Goal: Check status: Check status

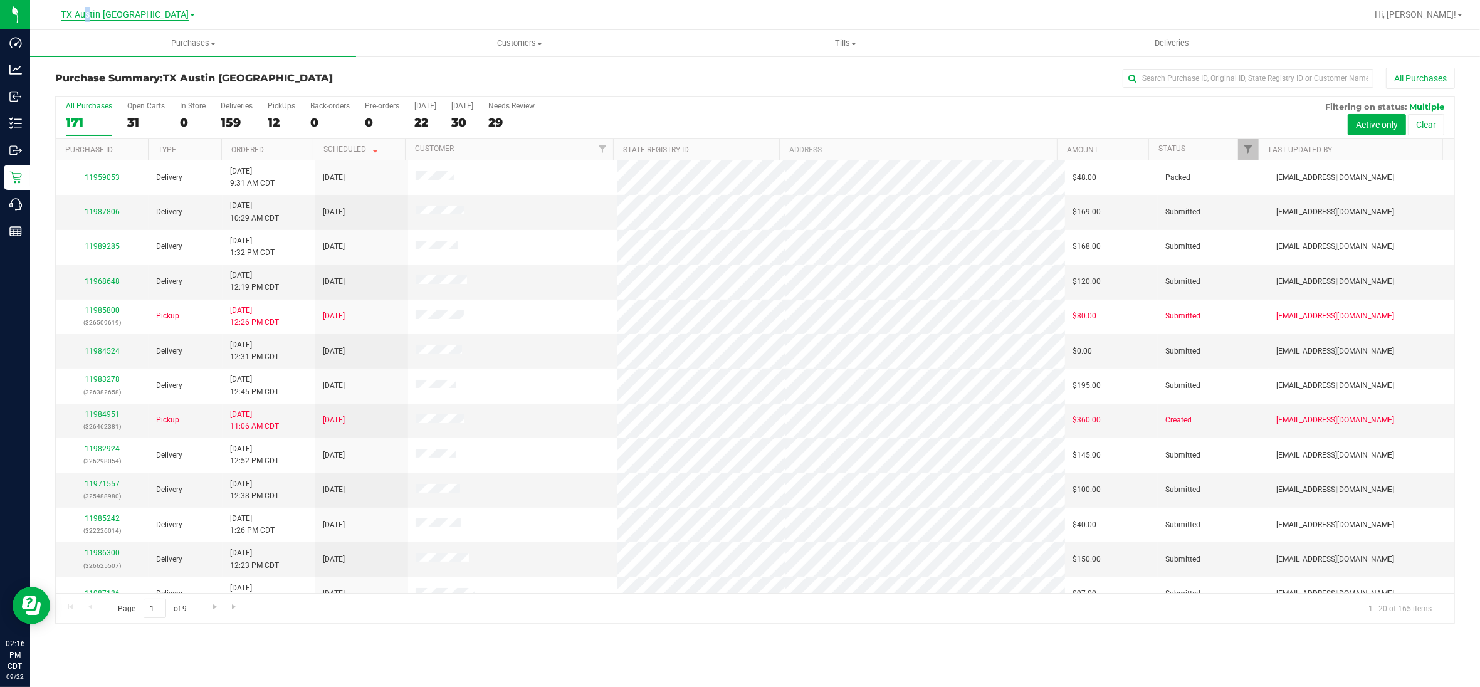
click at [118, 14] on span "TX Austin [GEOGRAPHIC_DATA]" at bounding box center [125, 14] width 128 height 11
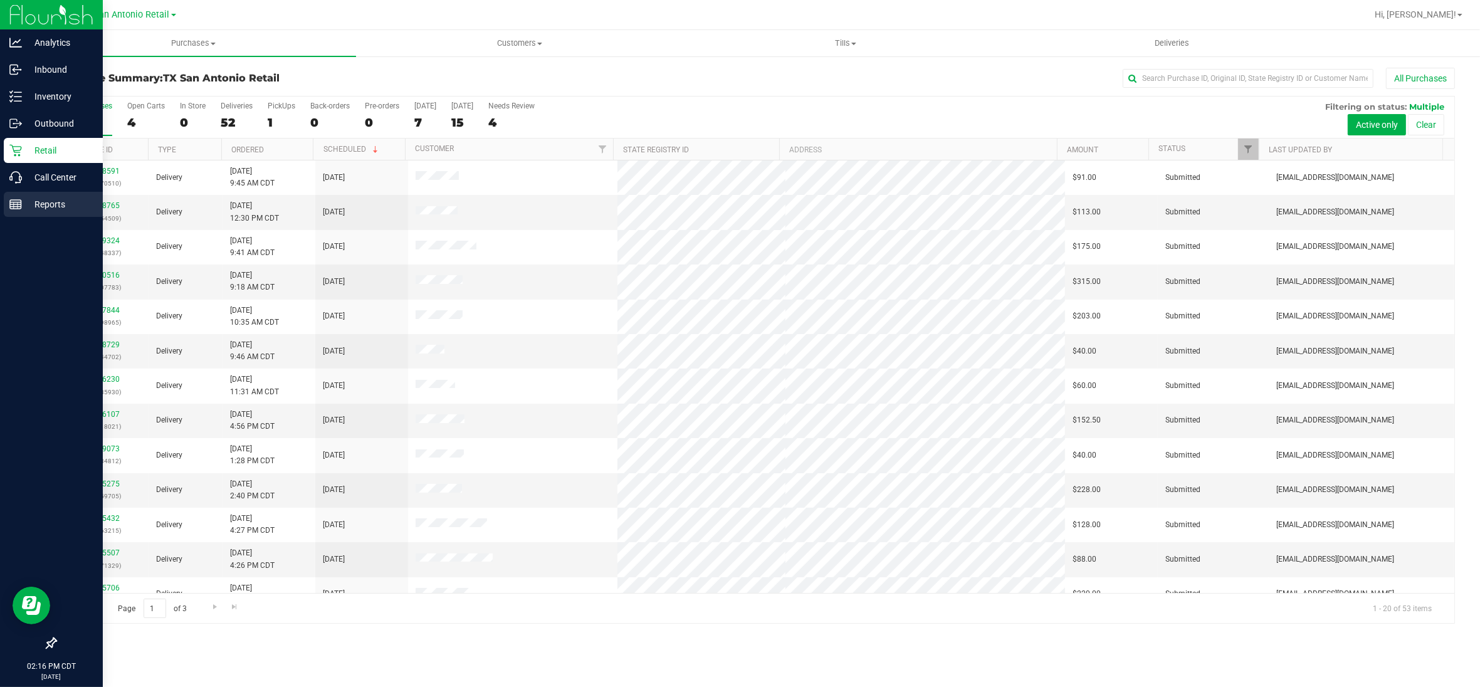
click at [24, 204] on p "Reports" at bounding box center [59, 204] width 75 height 15
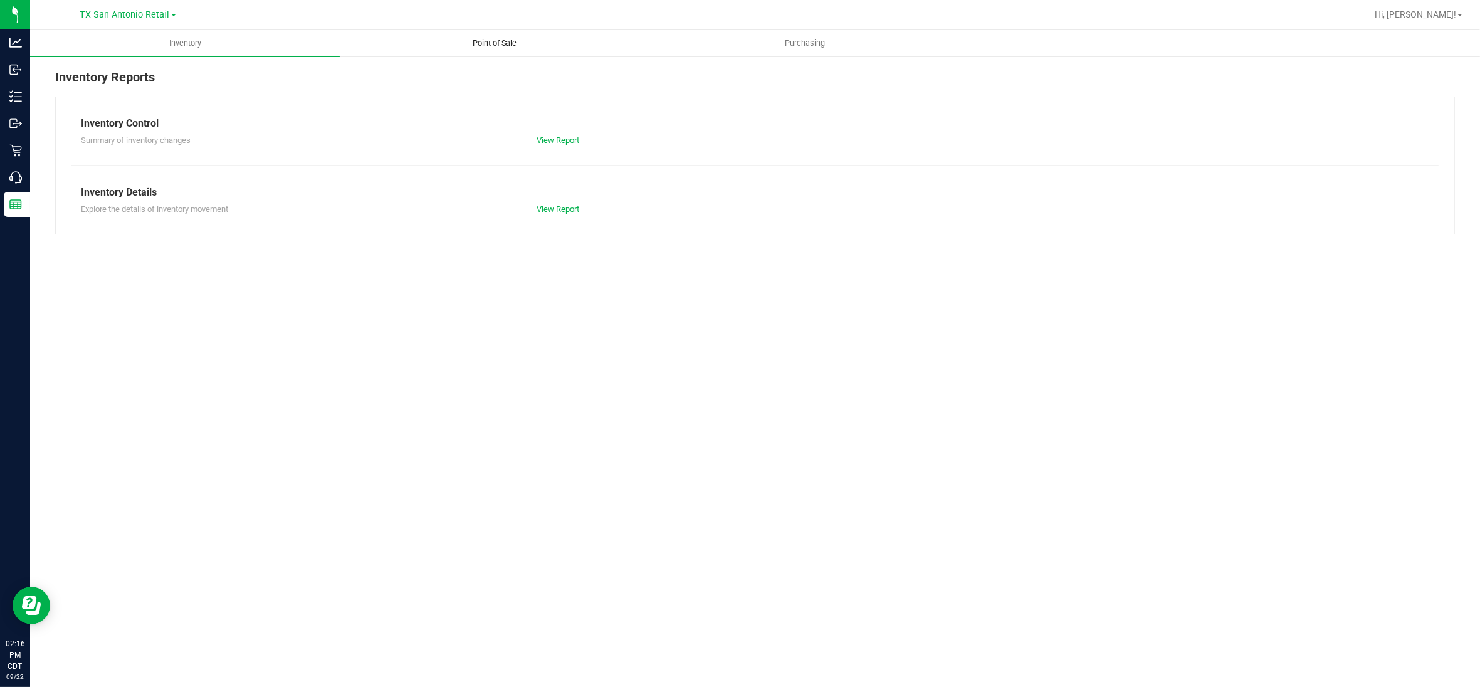
click at [491, 47] on span "Point of Sale" at bounding box center [495, 43] width 78 height 11
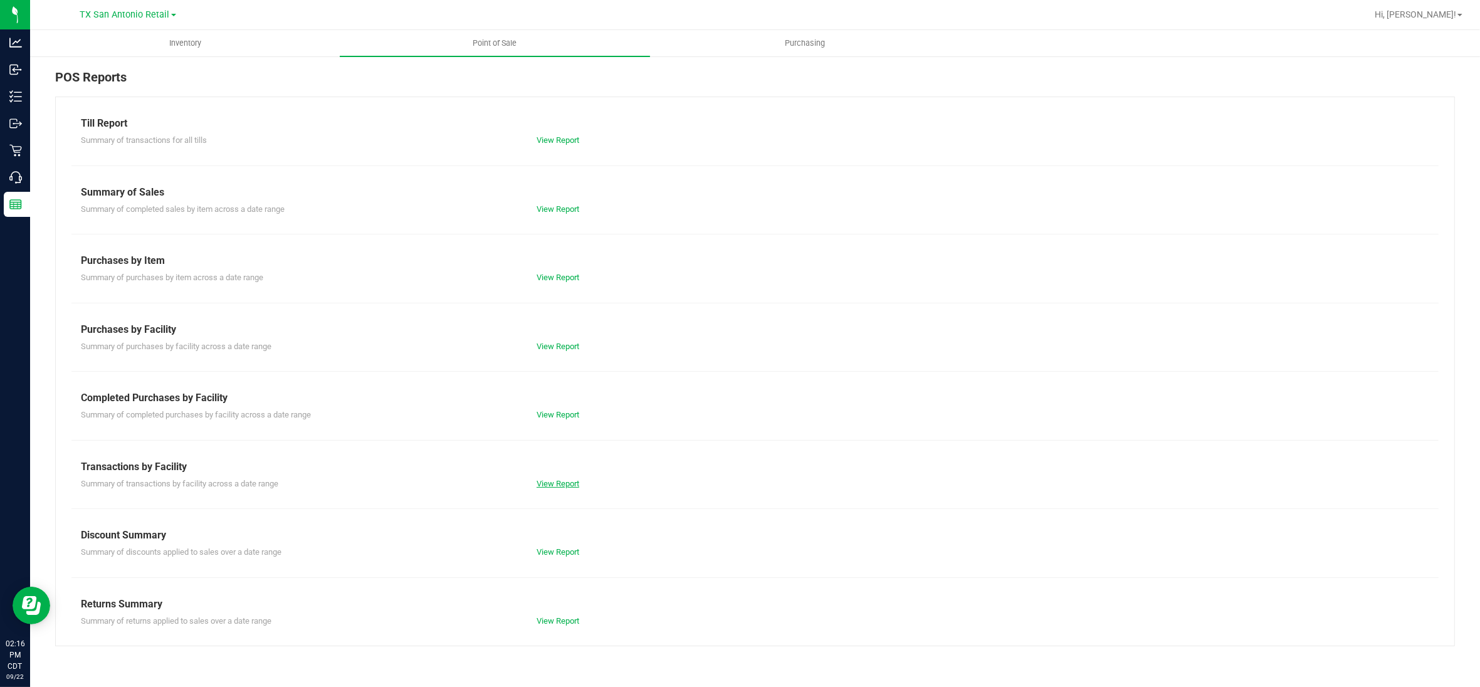
click at [562, 481] on link "View Report" at bounding box center [557, 483] width 43 height 9
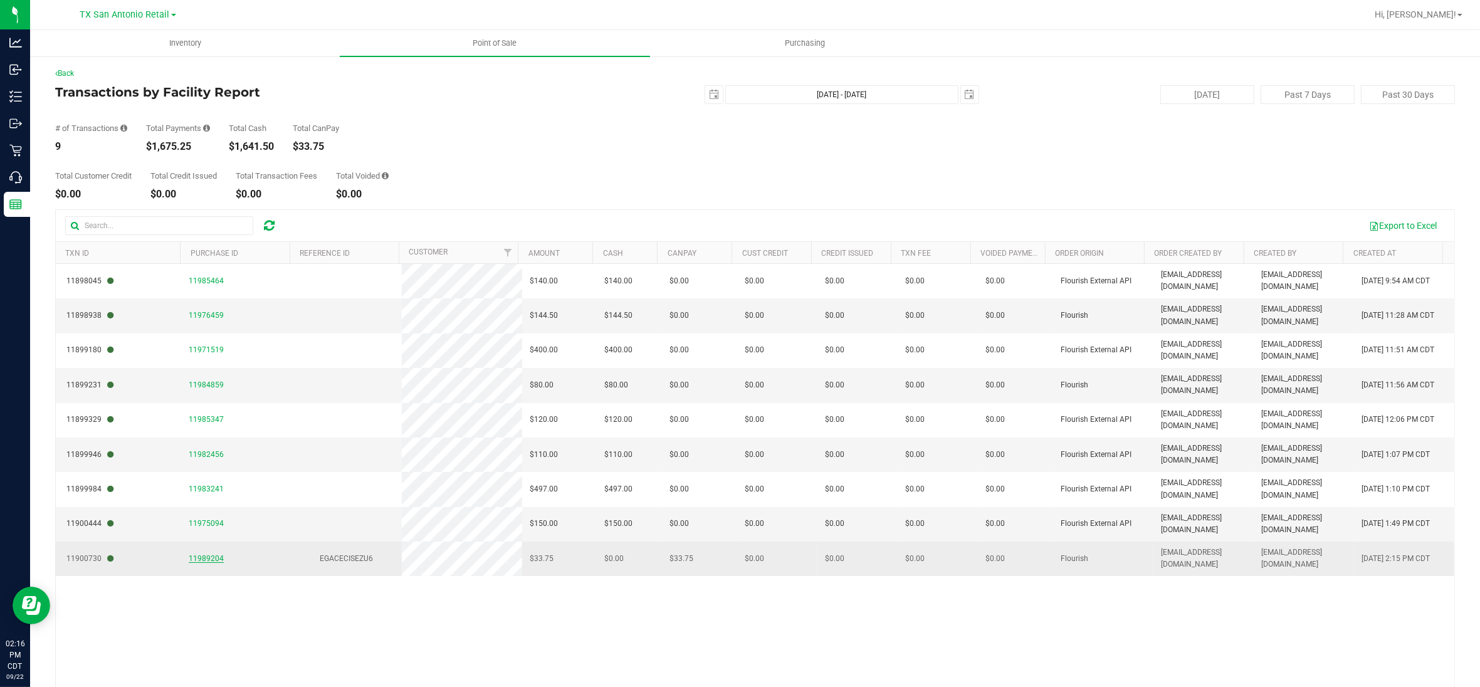
click at [207, 561] on span "11989204" at bounding box center [206, 558] width 35 height 9
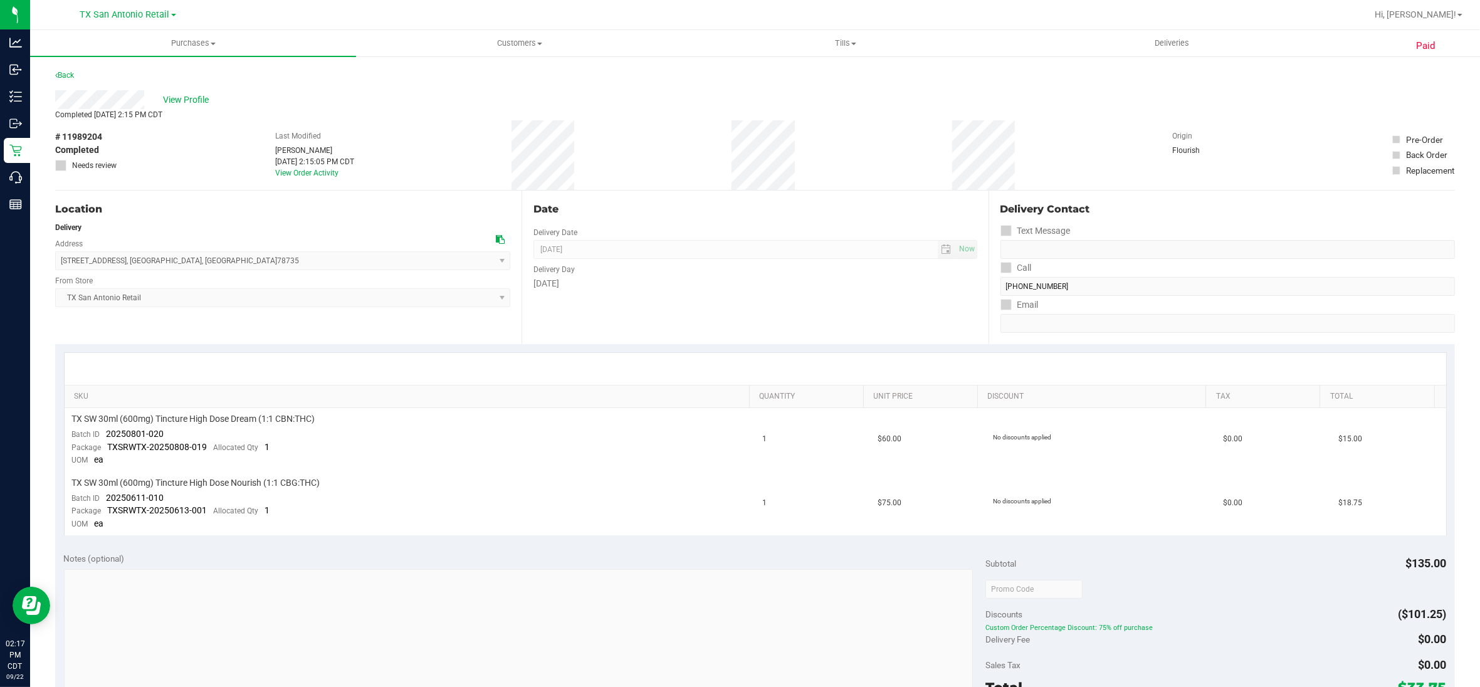
click at [97, 103] on div "View Profile" at bounding box center [754, 99] width 1399 height 19
drag, startPoint x: 170, startPoint y: 432, endPoint x: 105, endPoint y: 436, distance: 65.9
click at [105, 436] on td "TX SW 30ml (600mg) Tincture High Dose Dream (1:1 CBN:THC) Batch ID 20250801-020…" at bounding box center [410, 440] width 691 height 64
click at [172, 489] on td "TX SW 30ml (600mg) Tincture High Dose Nourish (1:1 CBG:THC) Batch ID 20250611-0…" at bounding box center [410, 503] width 691 height 63
drag, startPoint x: 164, startPoint y: 498, endPoint x: 102, endPoint y: 501, distance: 61.5
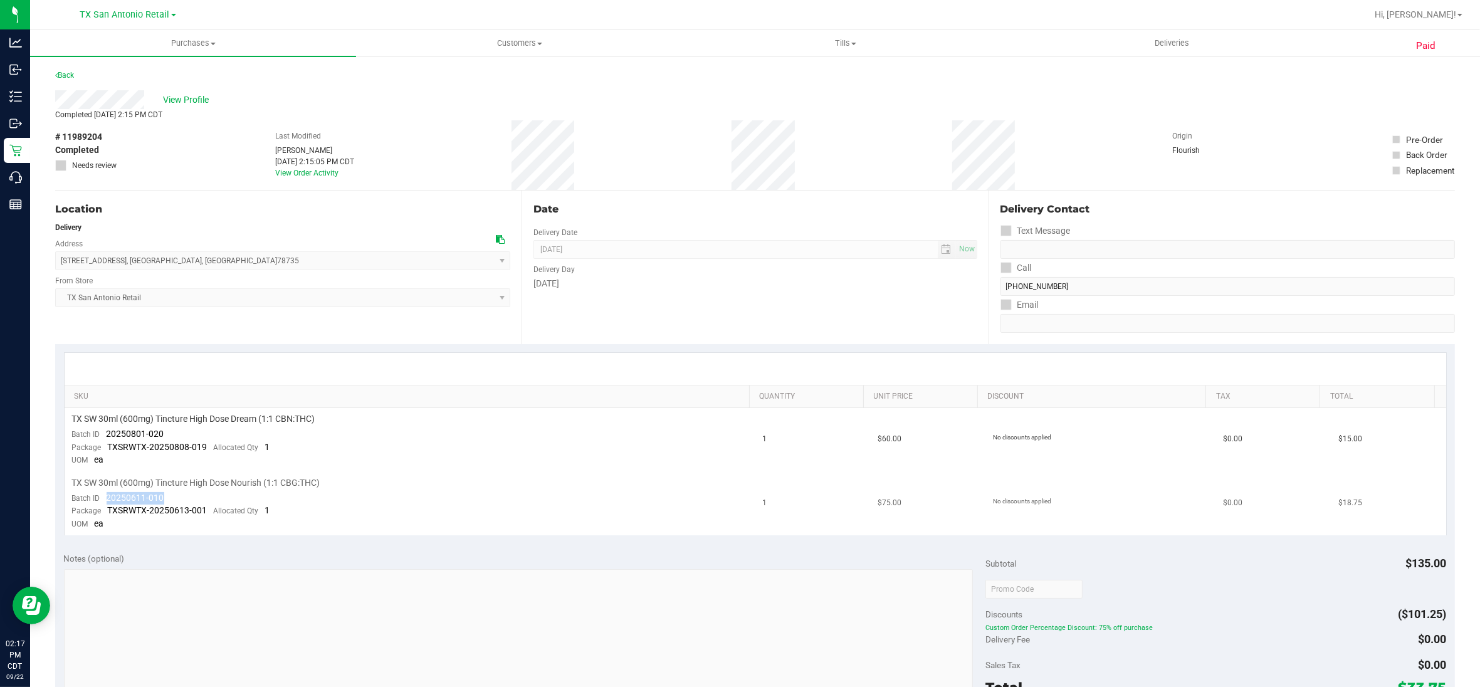
click at [102, 501] on td "TX SW 30ml (600mg) Tincture High Dose Nourish (1:1 CBG:THC) Batch ID 20250611-0…" at bounding box center [410, 503] width 691 height 63
